Goal: Information Seeking & Learning: Learn about a topic

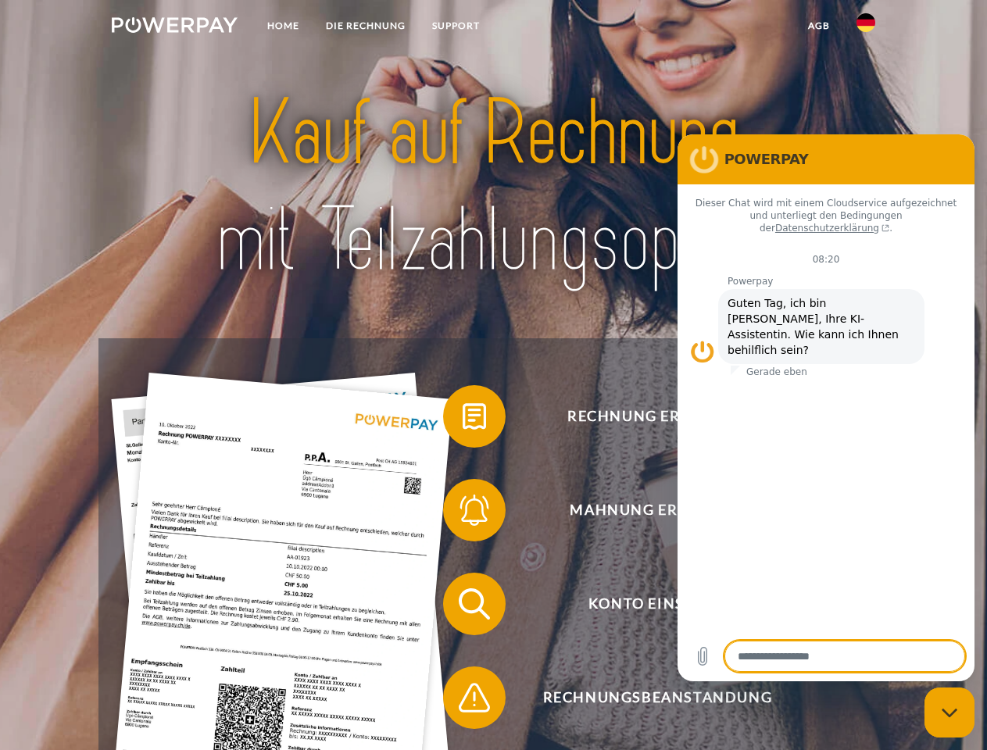
click at [174, 27] on img at bounding box center [175, 25] width 126 height 16
click at [866, 27] on img at bounding box center [866, 22] width 19 height 19
click at [818, 26] on link "agb" at bounding box center [819, 26] width 48 height 28
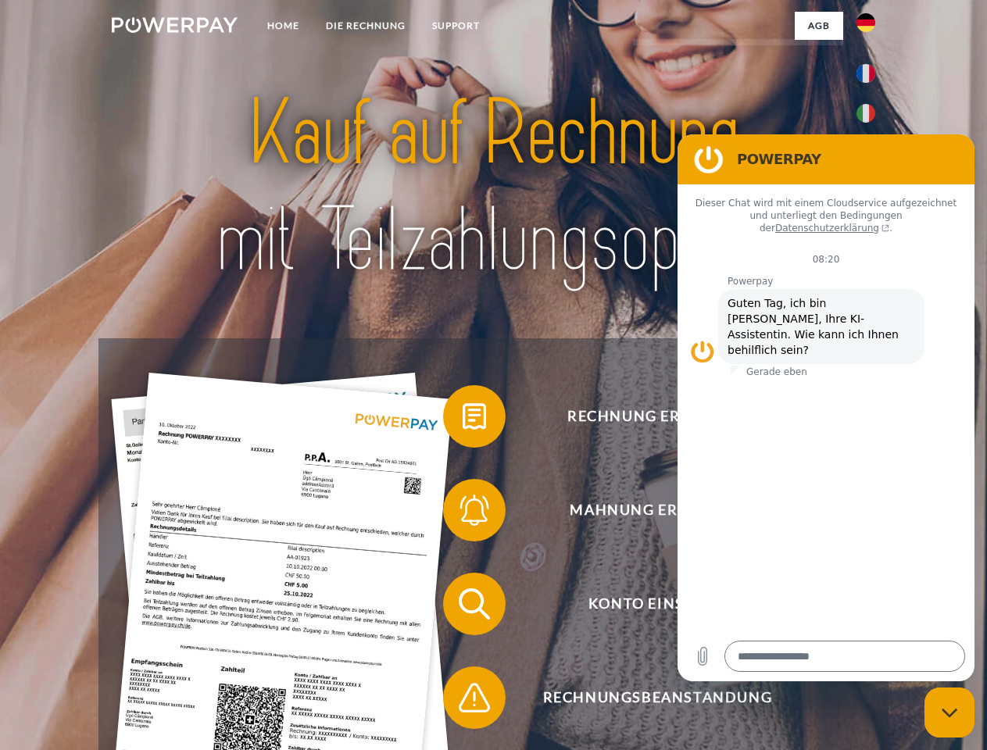
click at [463, 420] on span at bounding box center [451, 416] width 78 height 78
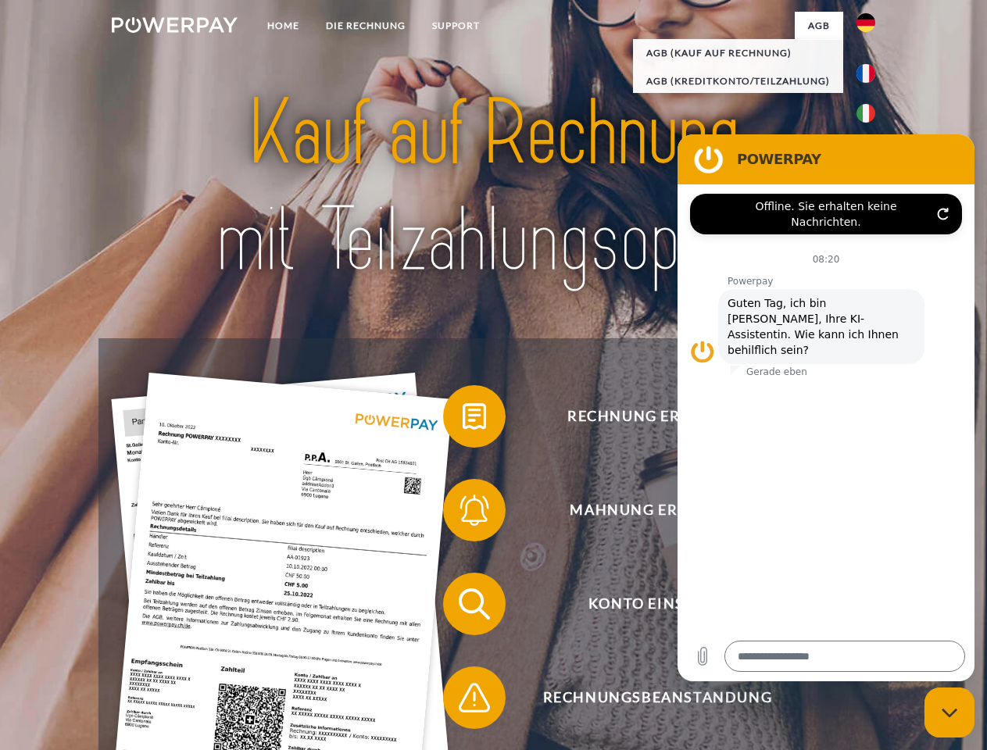
click at [463, 513] on div "Rechnung erhalten? Mahnung erhalten? Konto einsehen" at bounding box center [492, 650] width 789 height 625
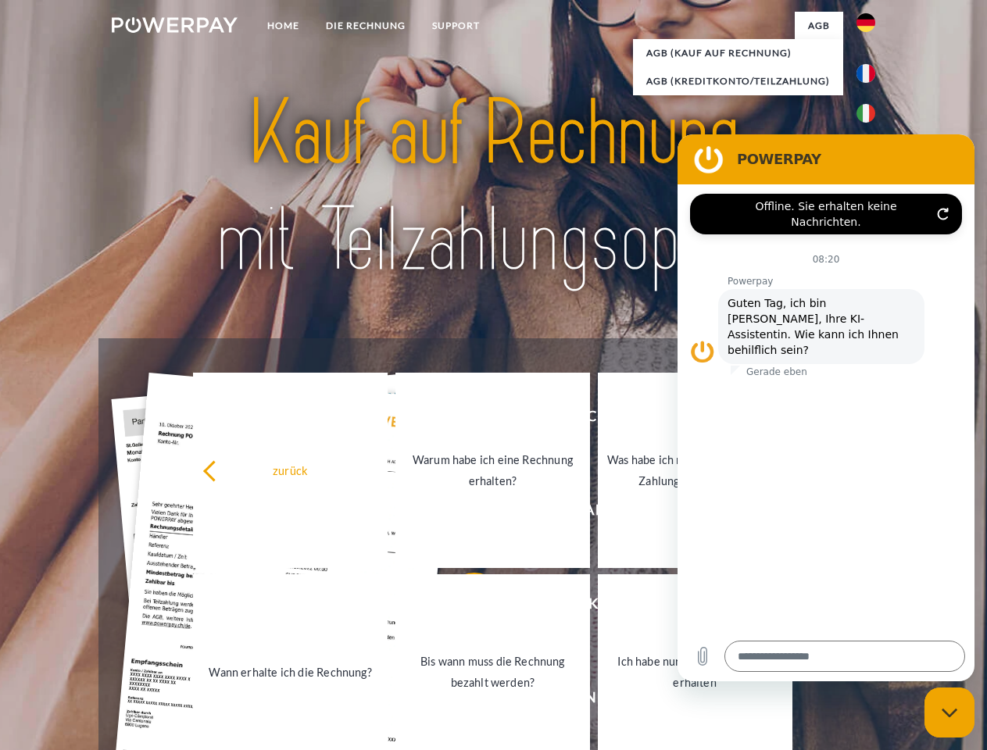
click at [463, 607] on link "Bis wann muss die Rechnung bezahlt werden?" at bounding box center [492, 671] width 195 height 195
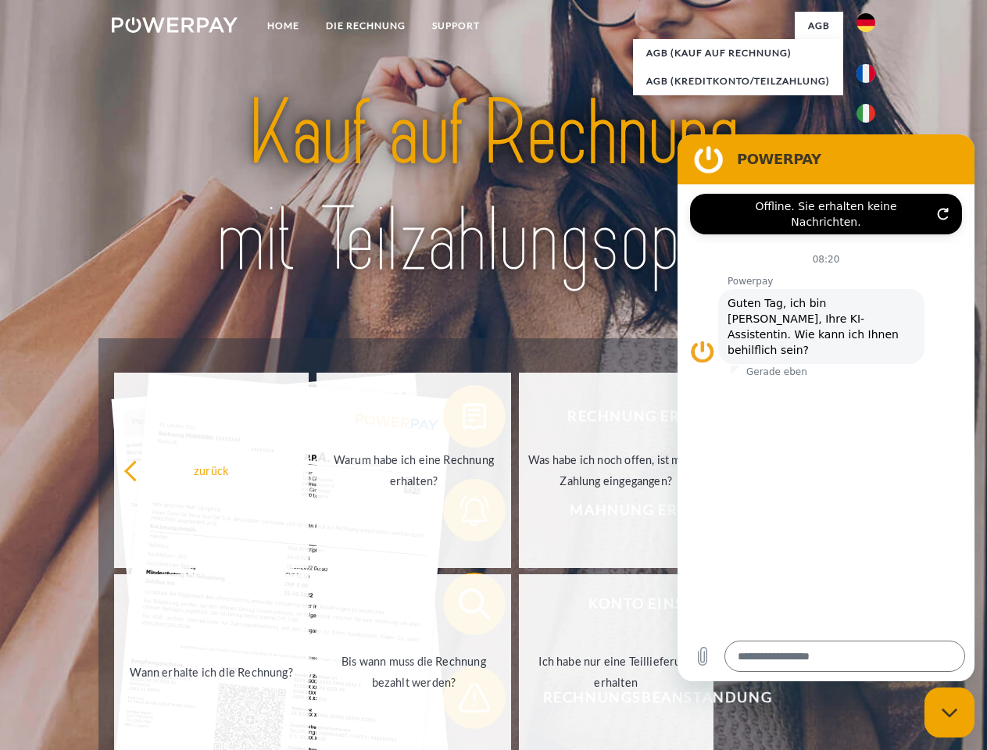
click at [463, 701] on span at bounding box center [451, 698] width 78 height 78
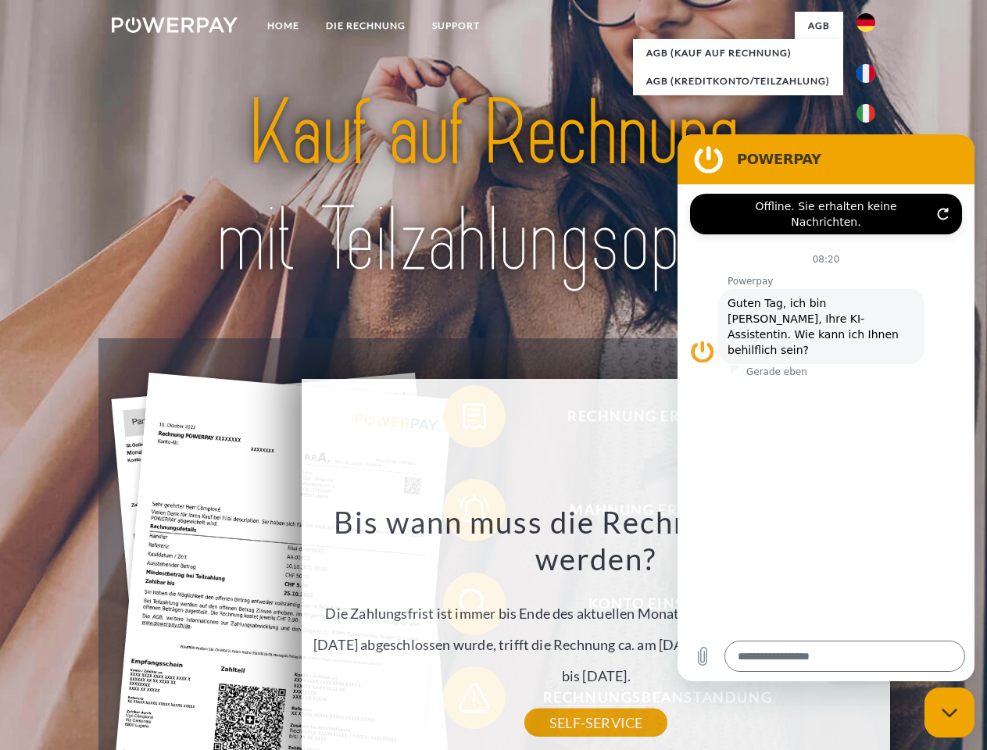
click at [949, 713] on icon "Messaging-Fenster schließen" at bounding box center [950, 713] width 16 height 10
type textarea "*"
